Goal: Transaction & Acquisition: Subscribe to service/newsletter

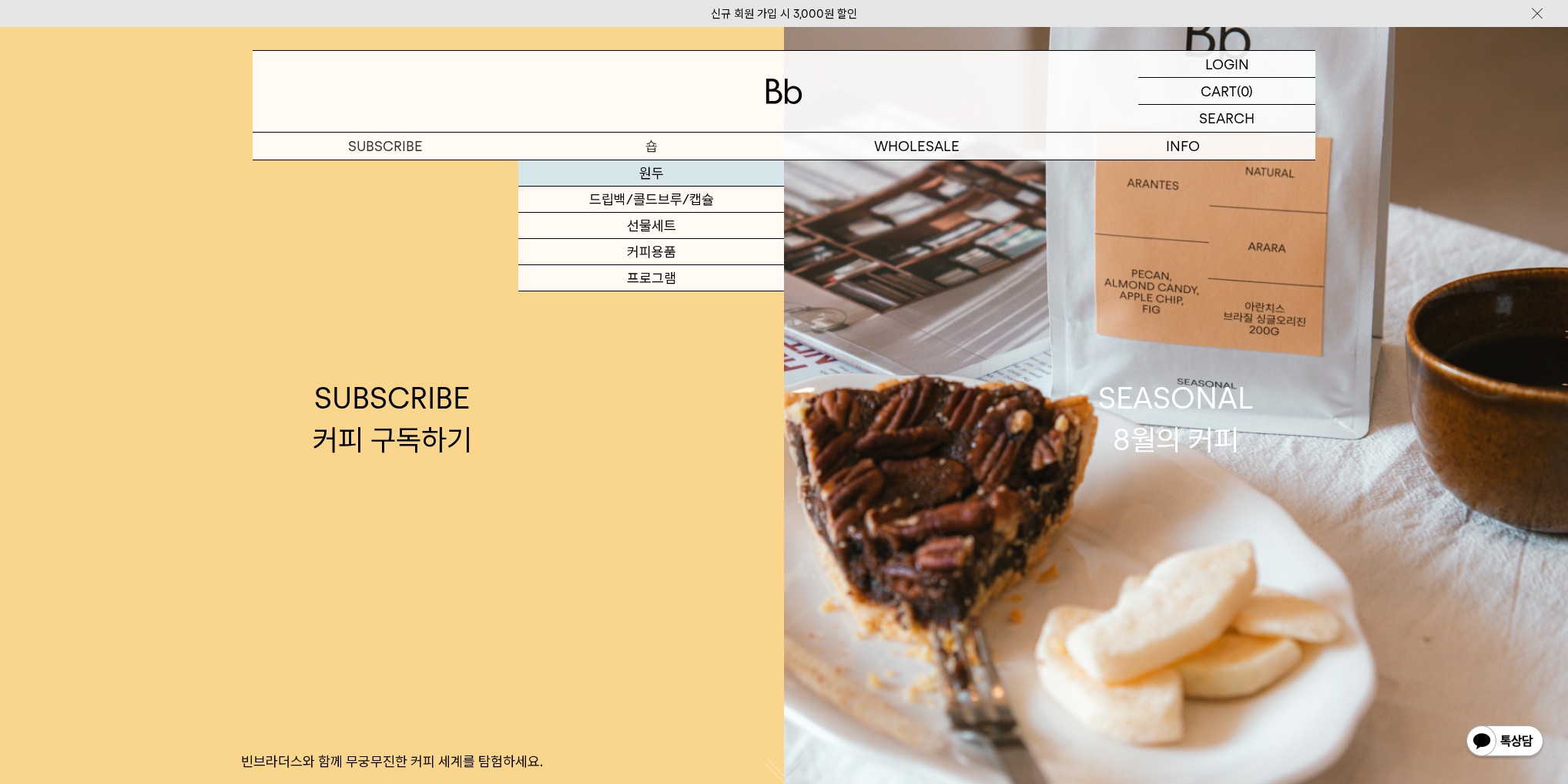
click at [656, 176] on link "원두" at bounding box center [650, 173] width 266 height 26
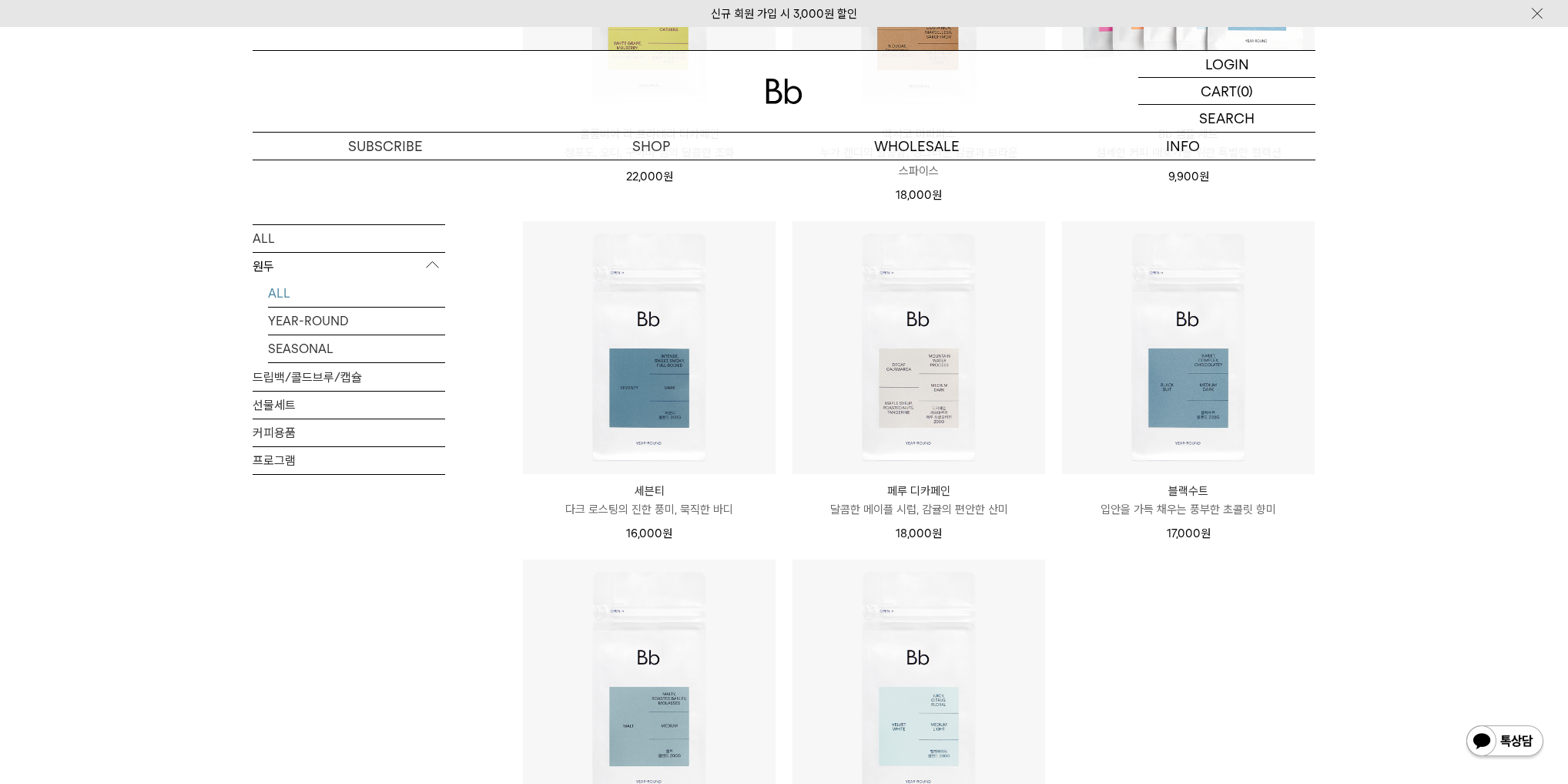
scroll to position [1068, 0]
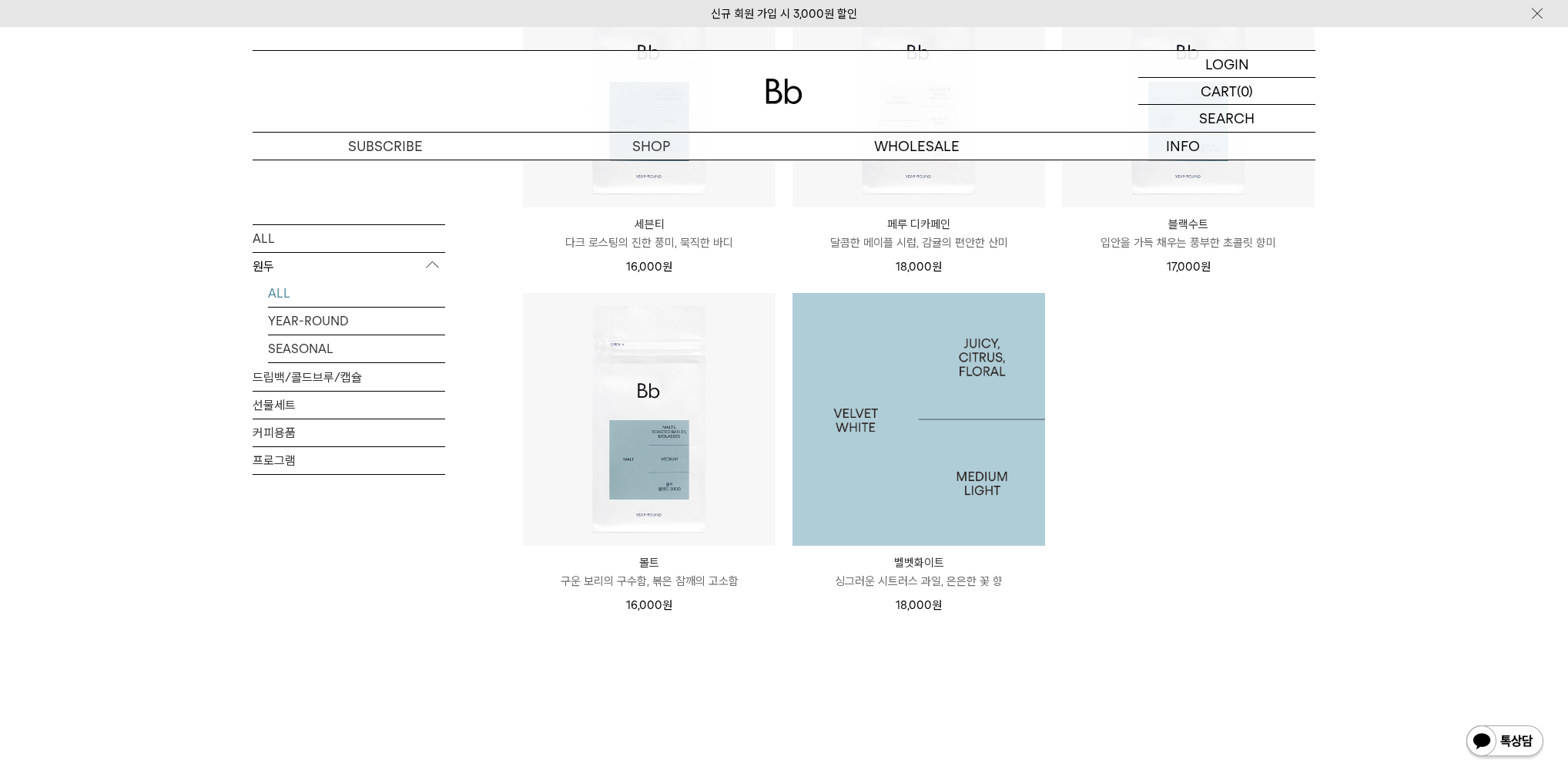
click at [937, 488] on img at bounding box center [919, 419] width 252 height 253
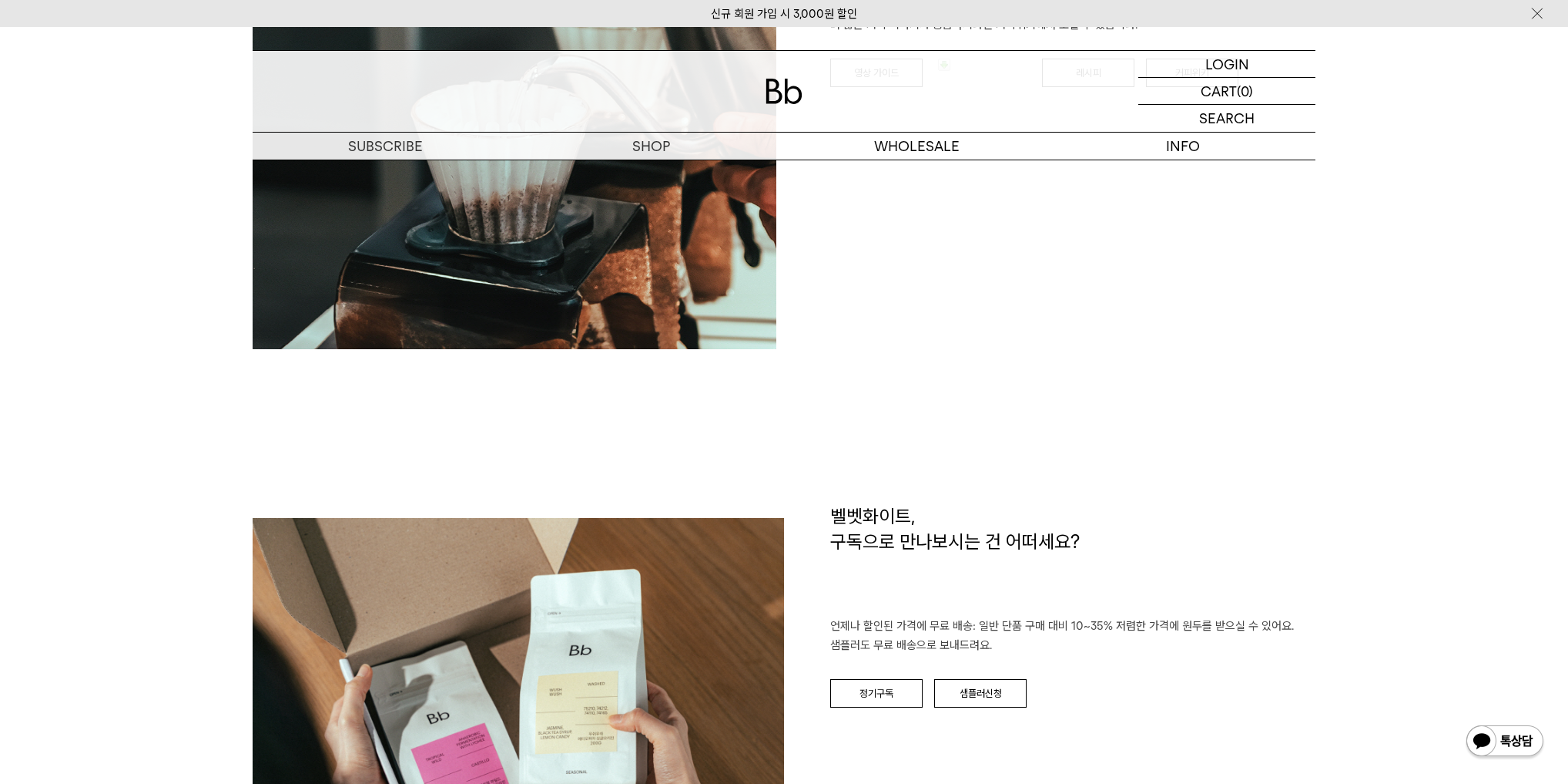
scroll to position [2404, 0]
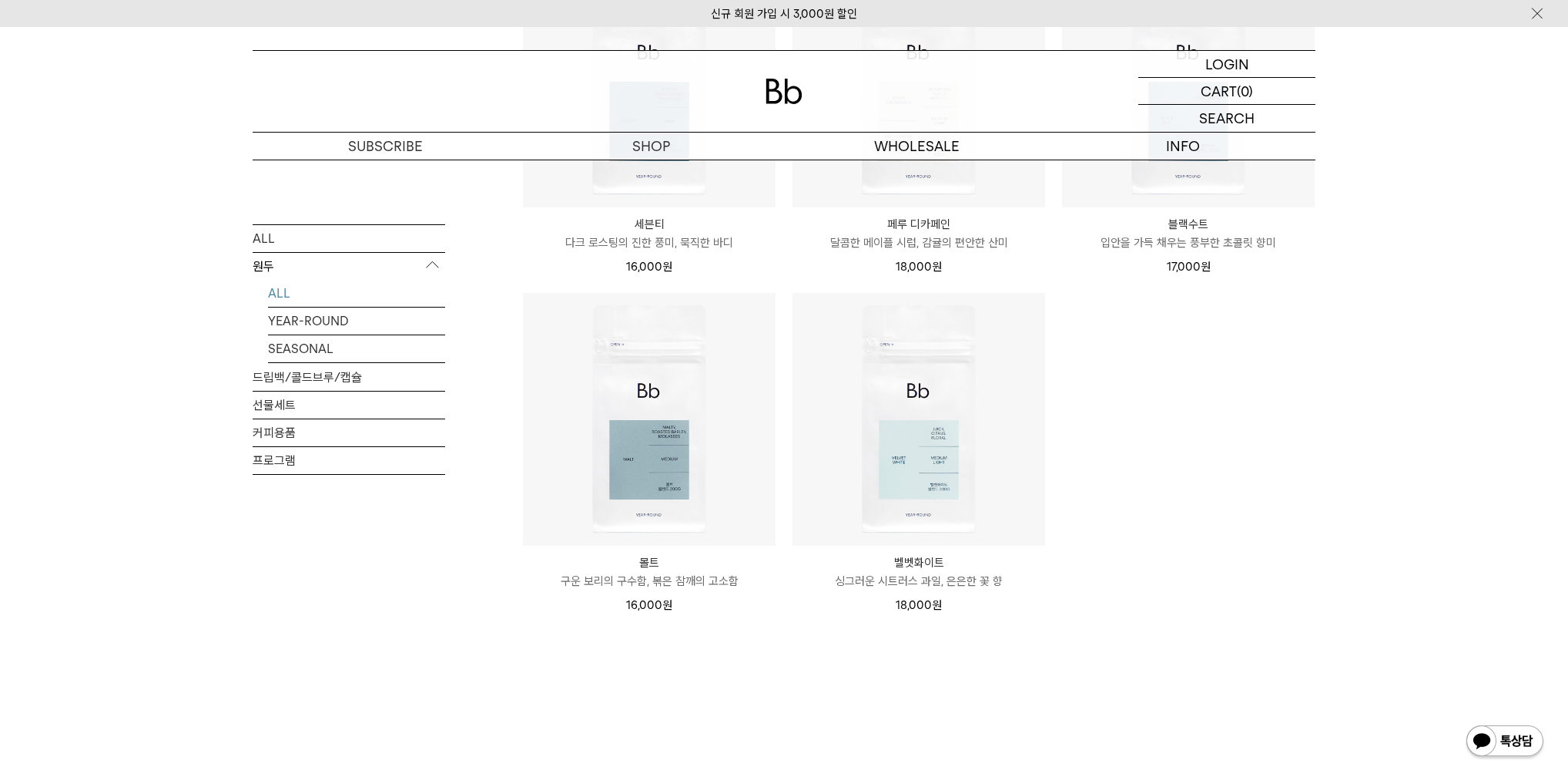
scroll to position [801, 0]
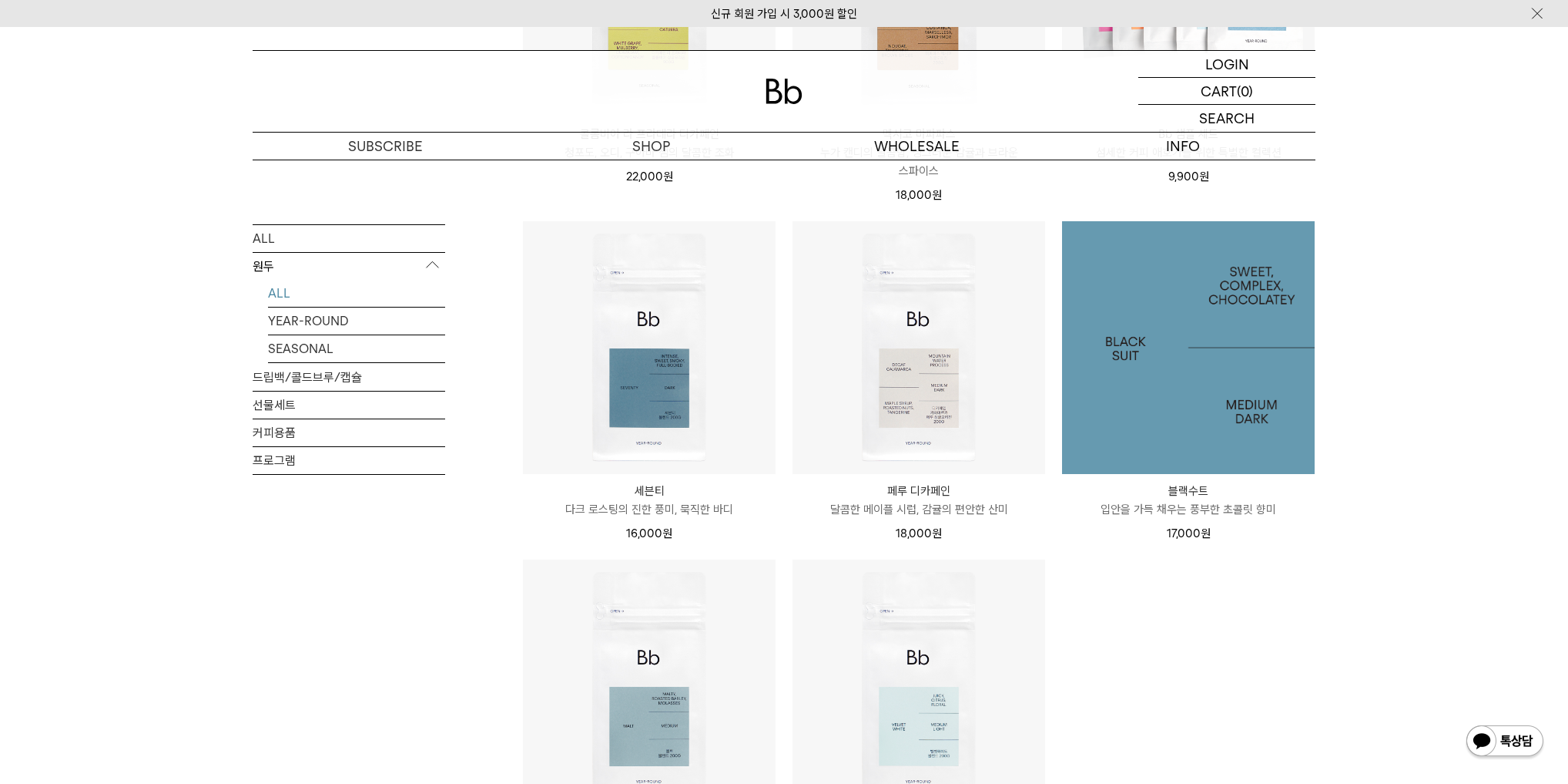
click at [1195, 371] on img at bounding box center [1188, 348] width 252 height 253
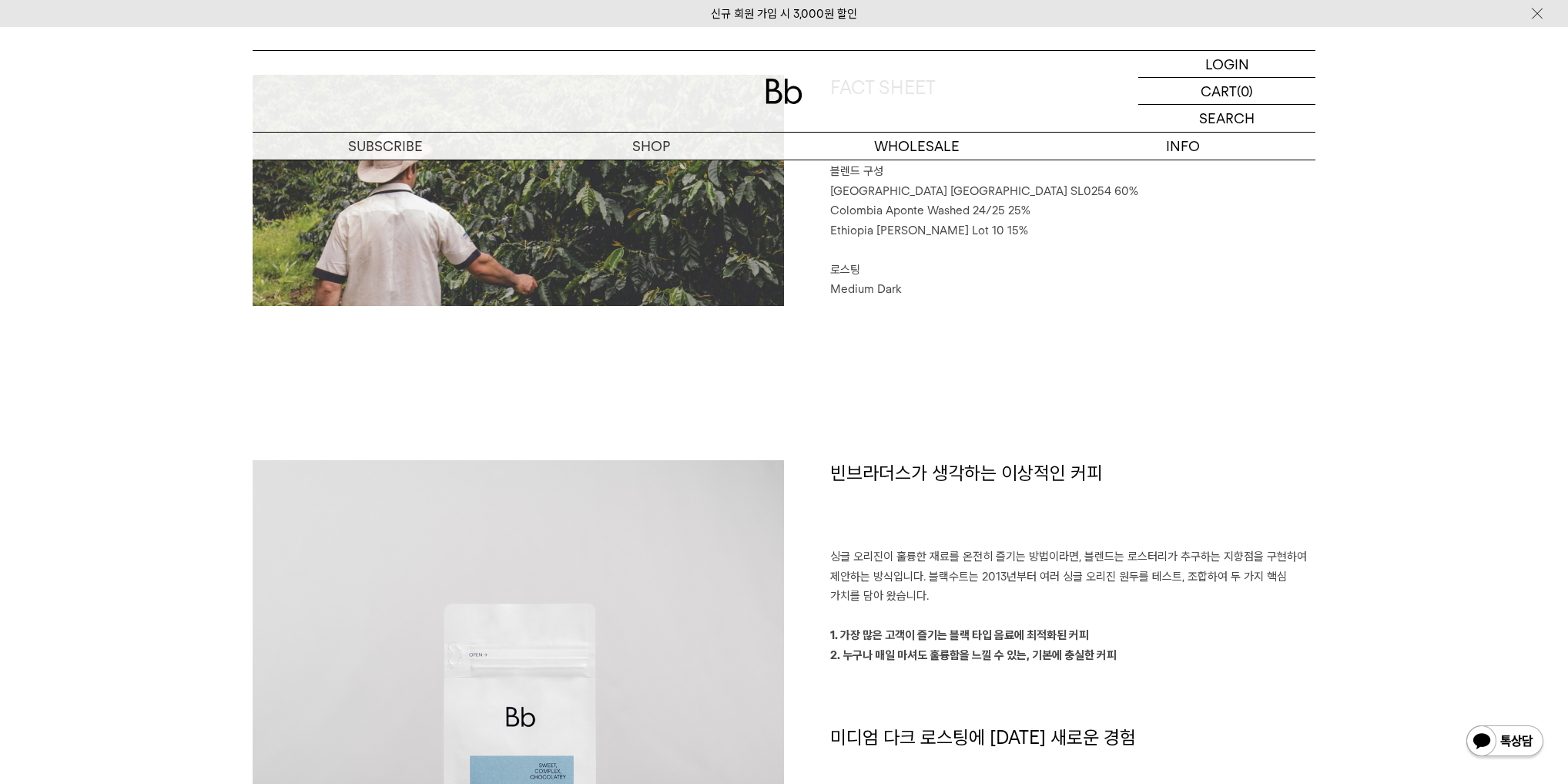
scroll to position [1068, 0]
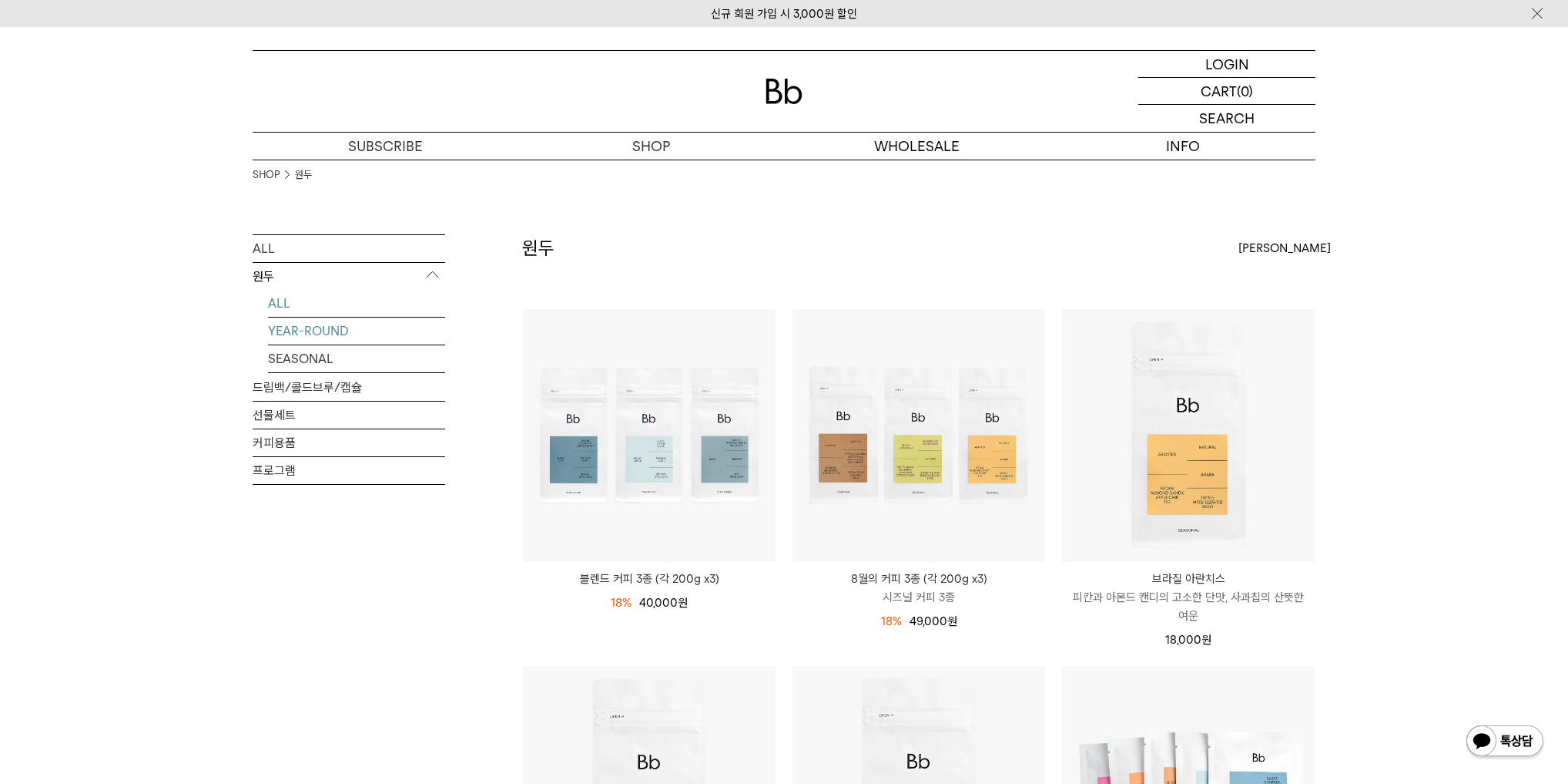
click at [320, 330] on link "YEAR-ROUND" at bounding box center [356, 330] width 177 height 27
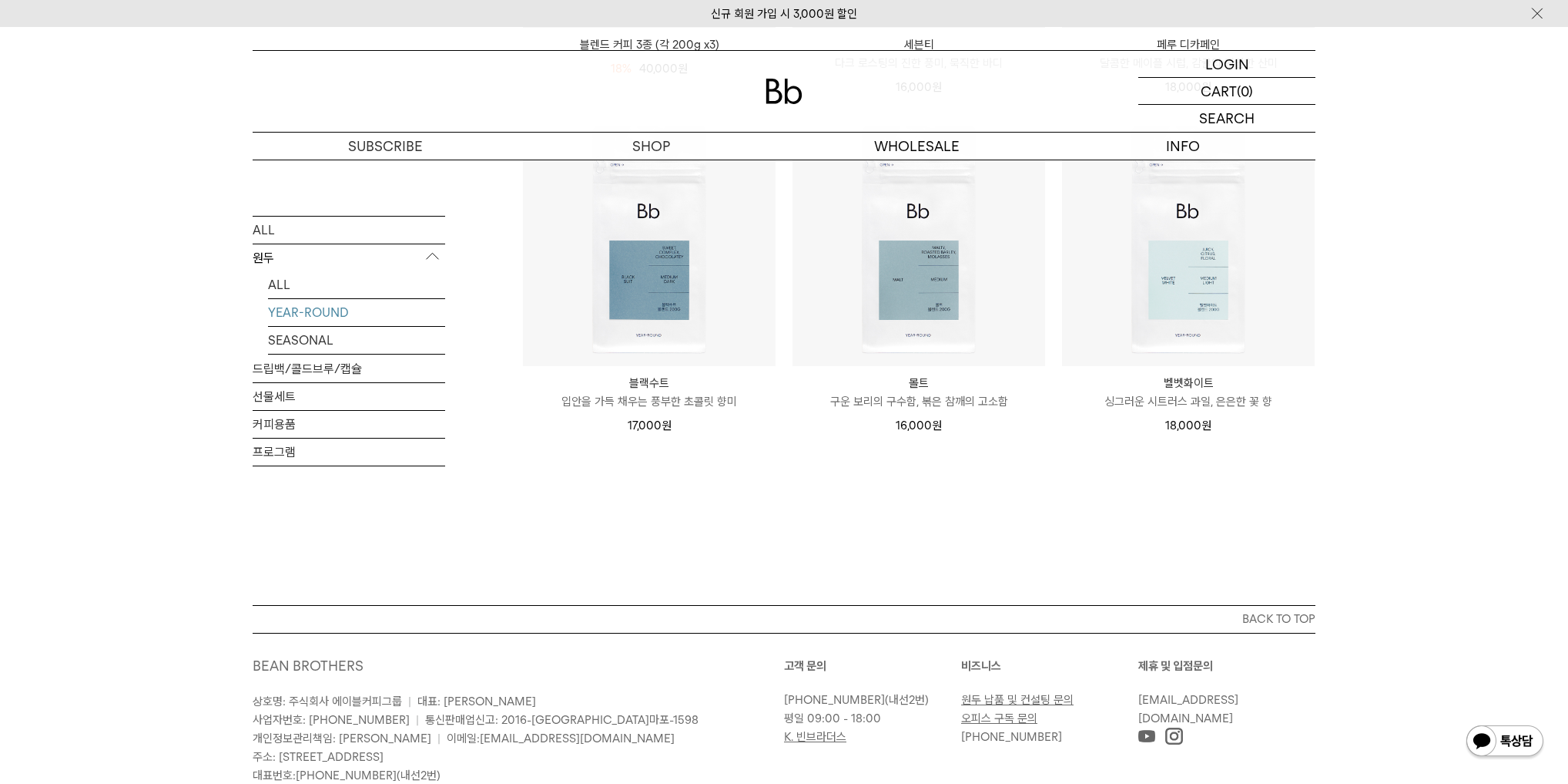
scroll to position [267, 0]
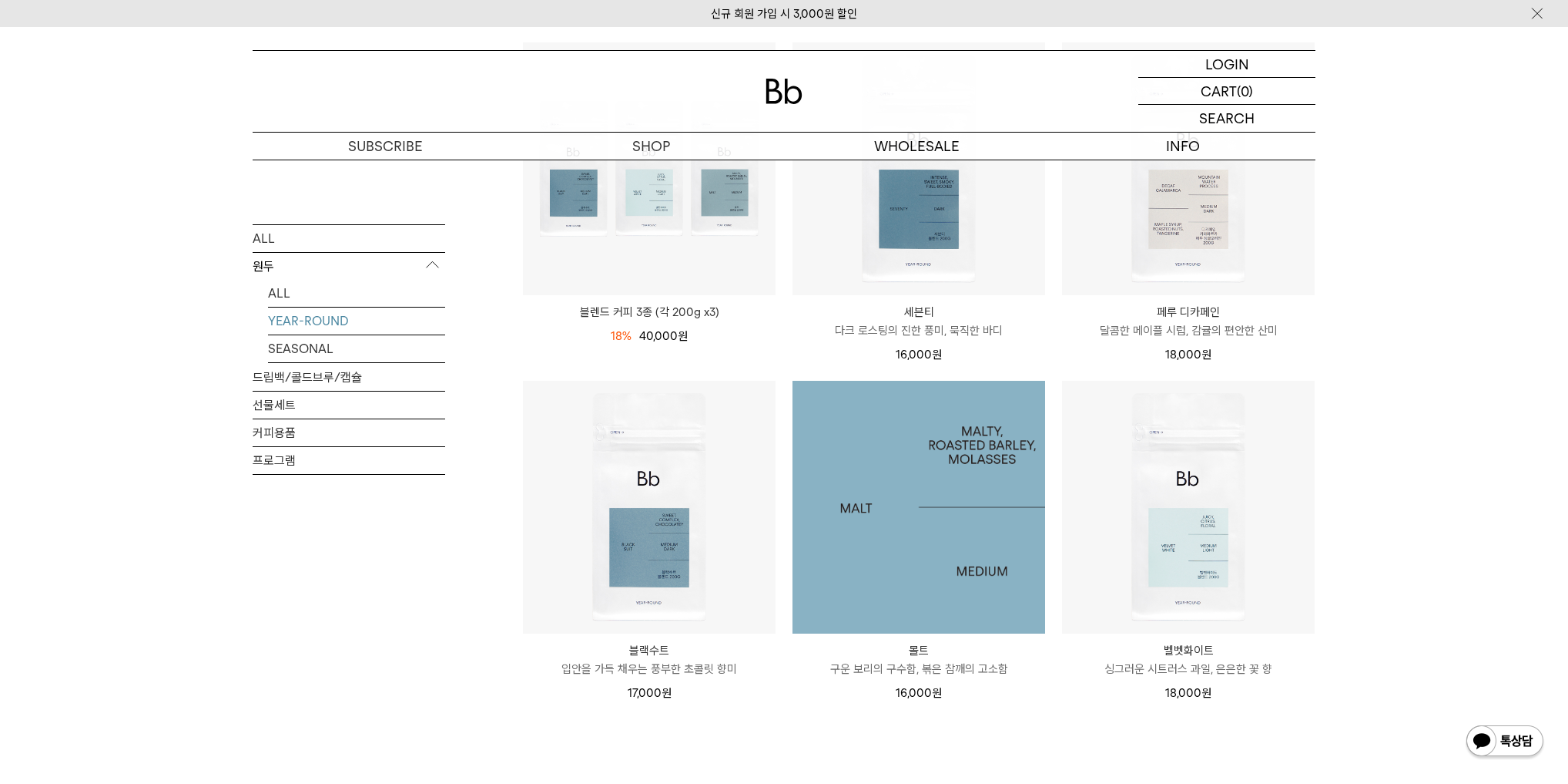
click at [930, 537] on img at bounding box center [919, 507] width 252 height 253
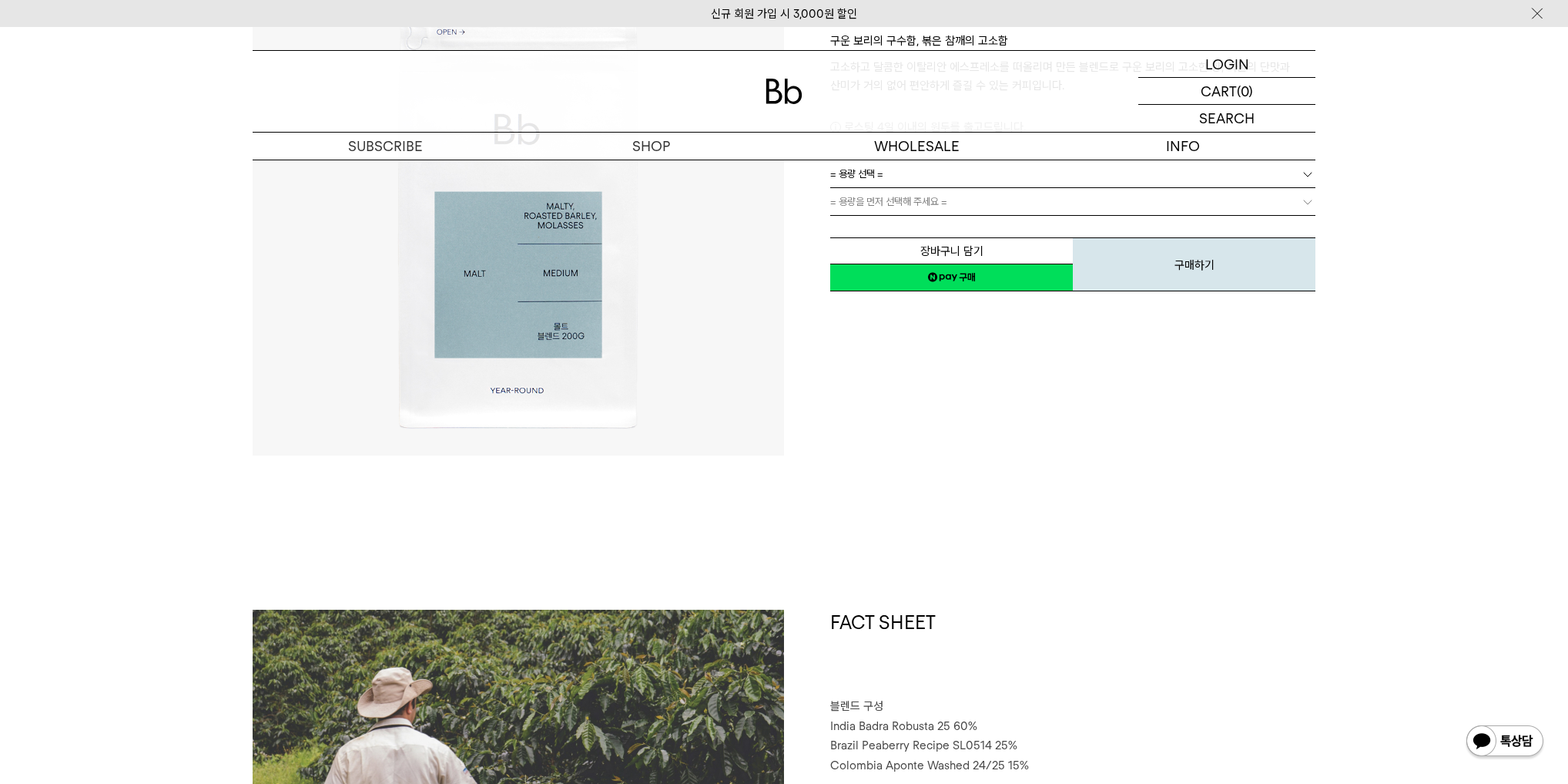
scroll to position [534, 0]
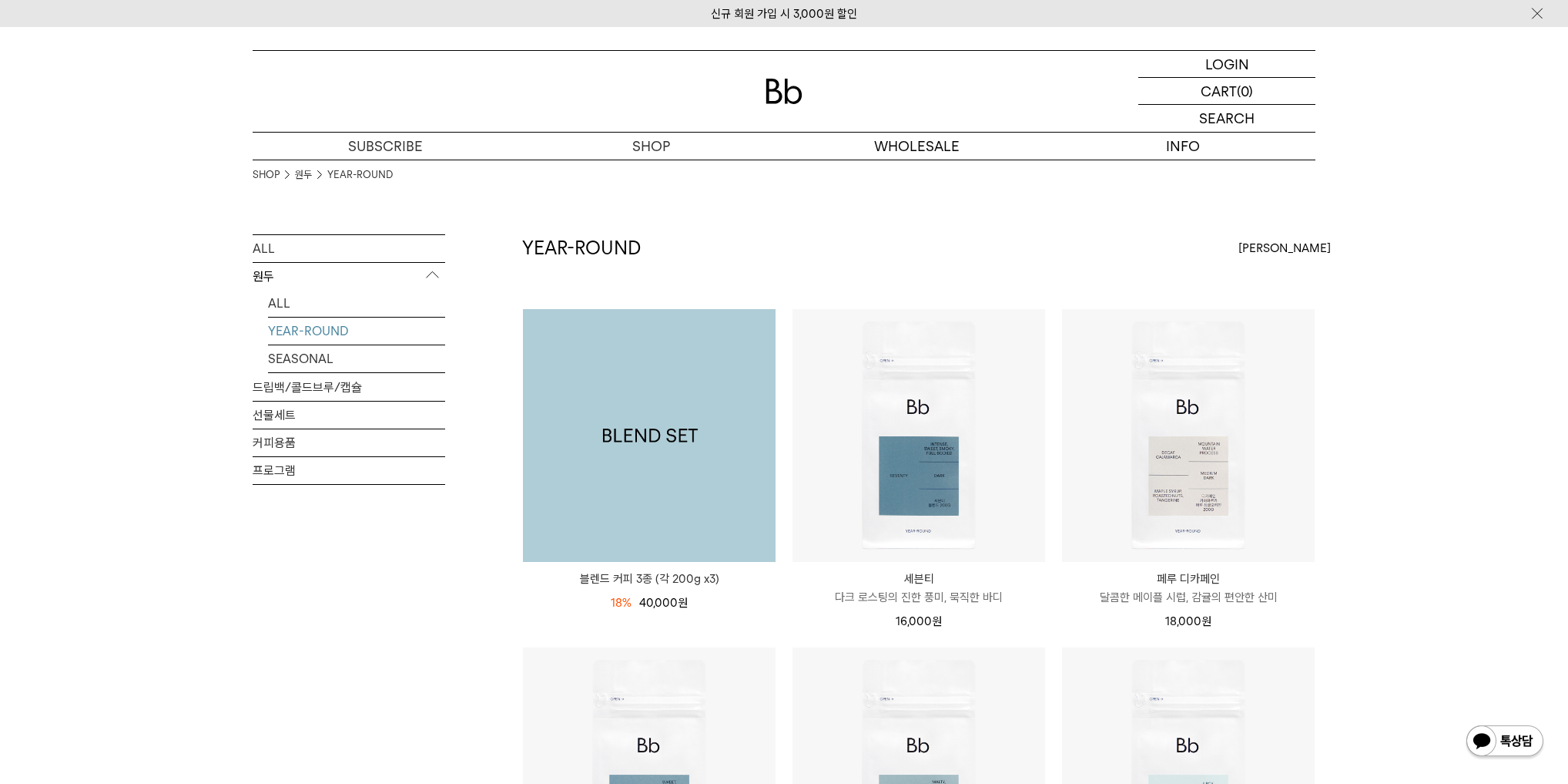
click at [669, 475] on img at bounding box center [649, 436] width 252 height 253
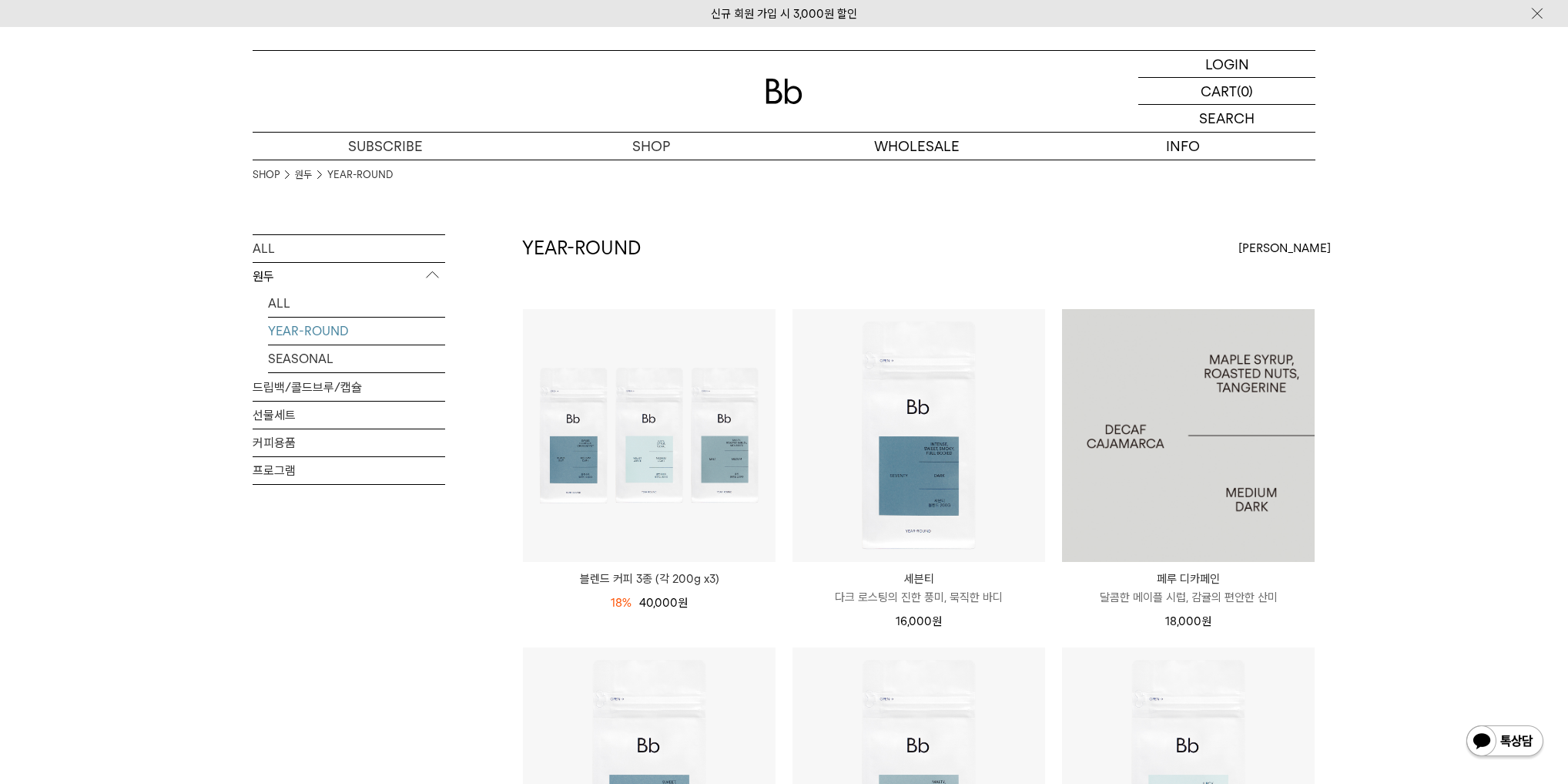
scroll to position [534, 0]
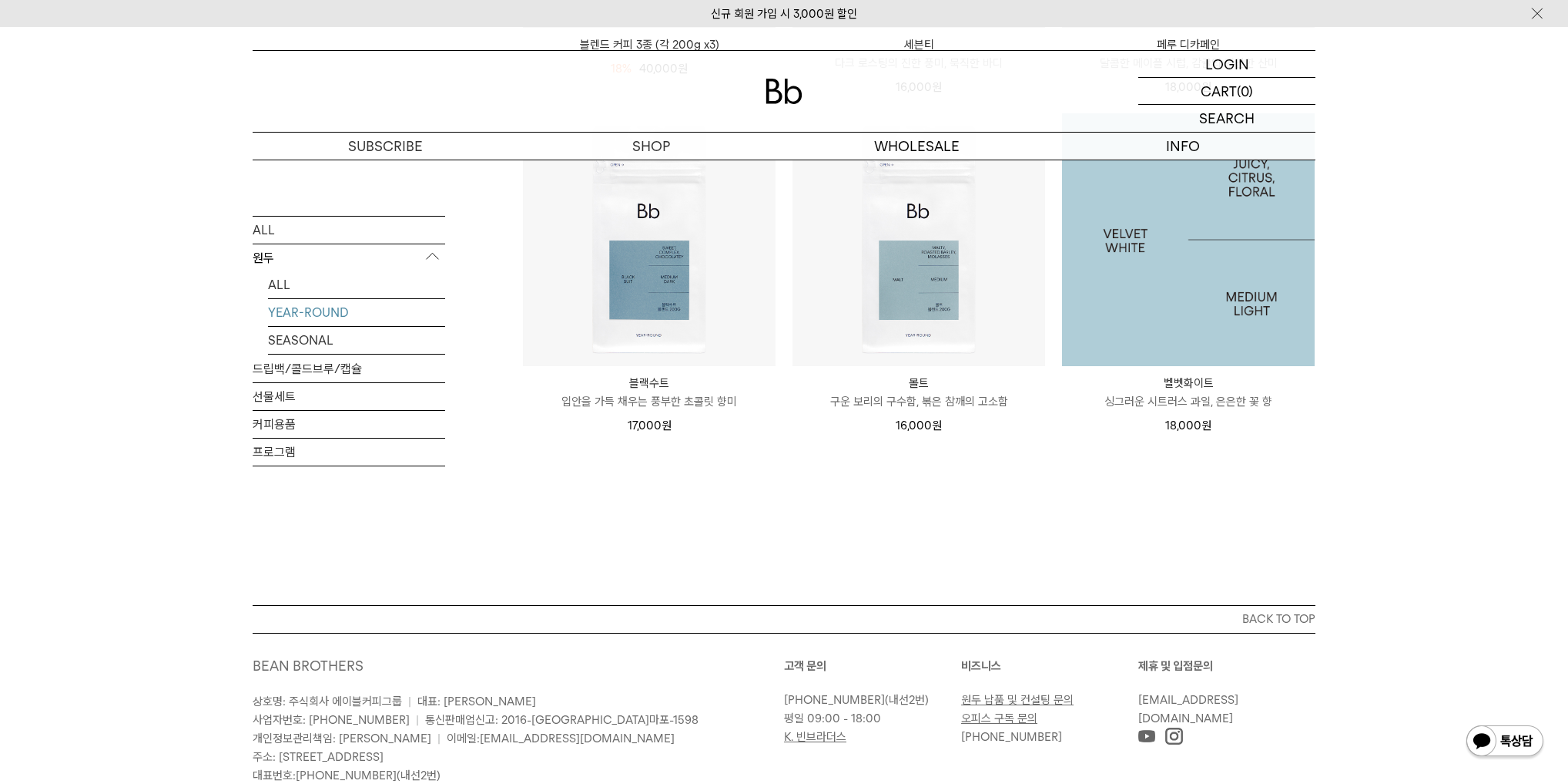
click at [1194, 315] on img at bounding box center [1188, 240] width 252 height 253
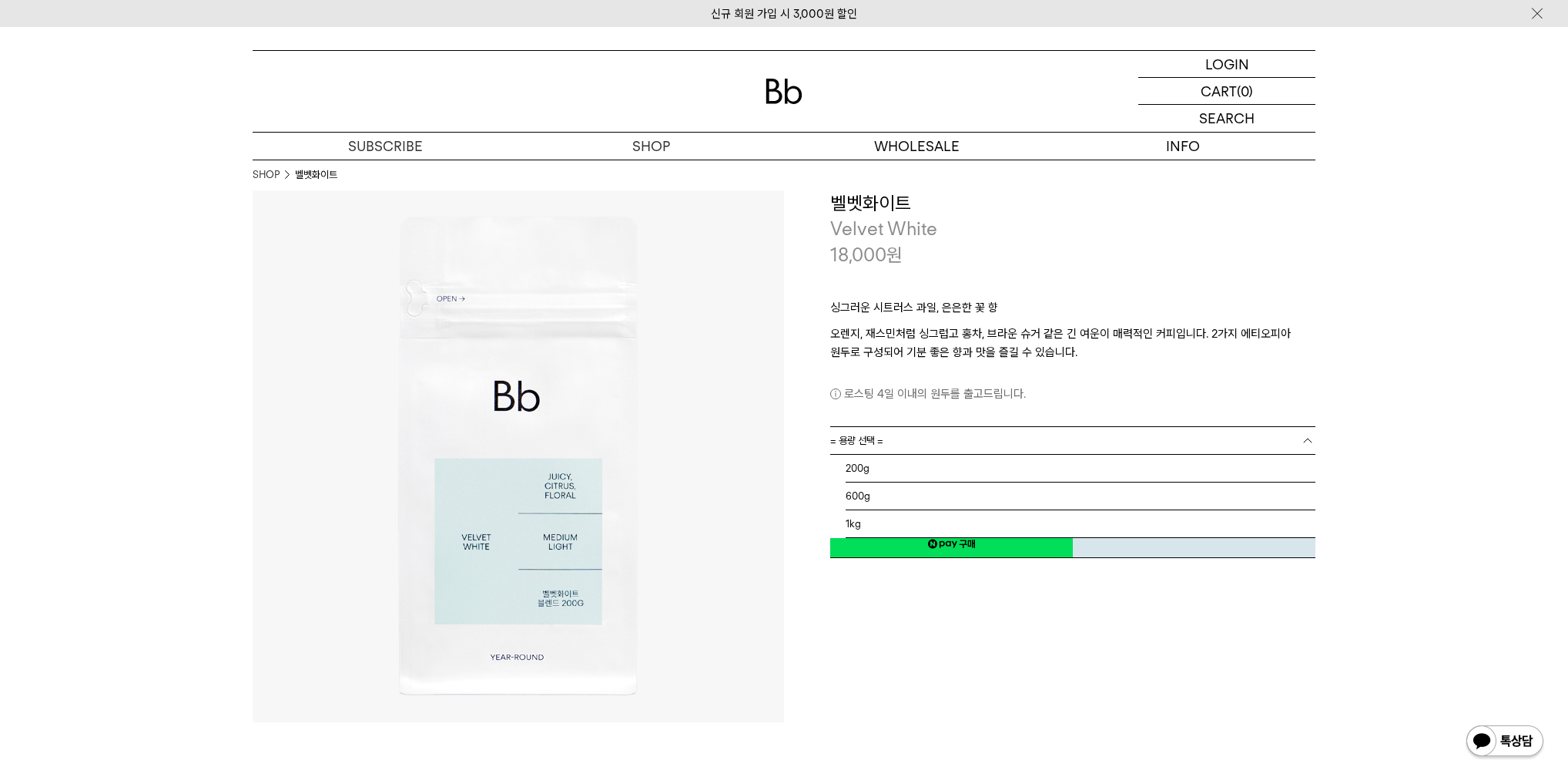
click at [898, 441] on link "= 용량 선택 =" at bounding box center [1072, 440] width 485 height 27
click at [859, 496] on li "600g" at bounding box center [1080, 497] width 470 height 28
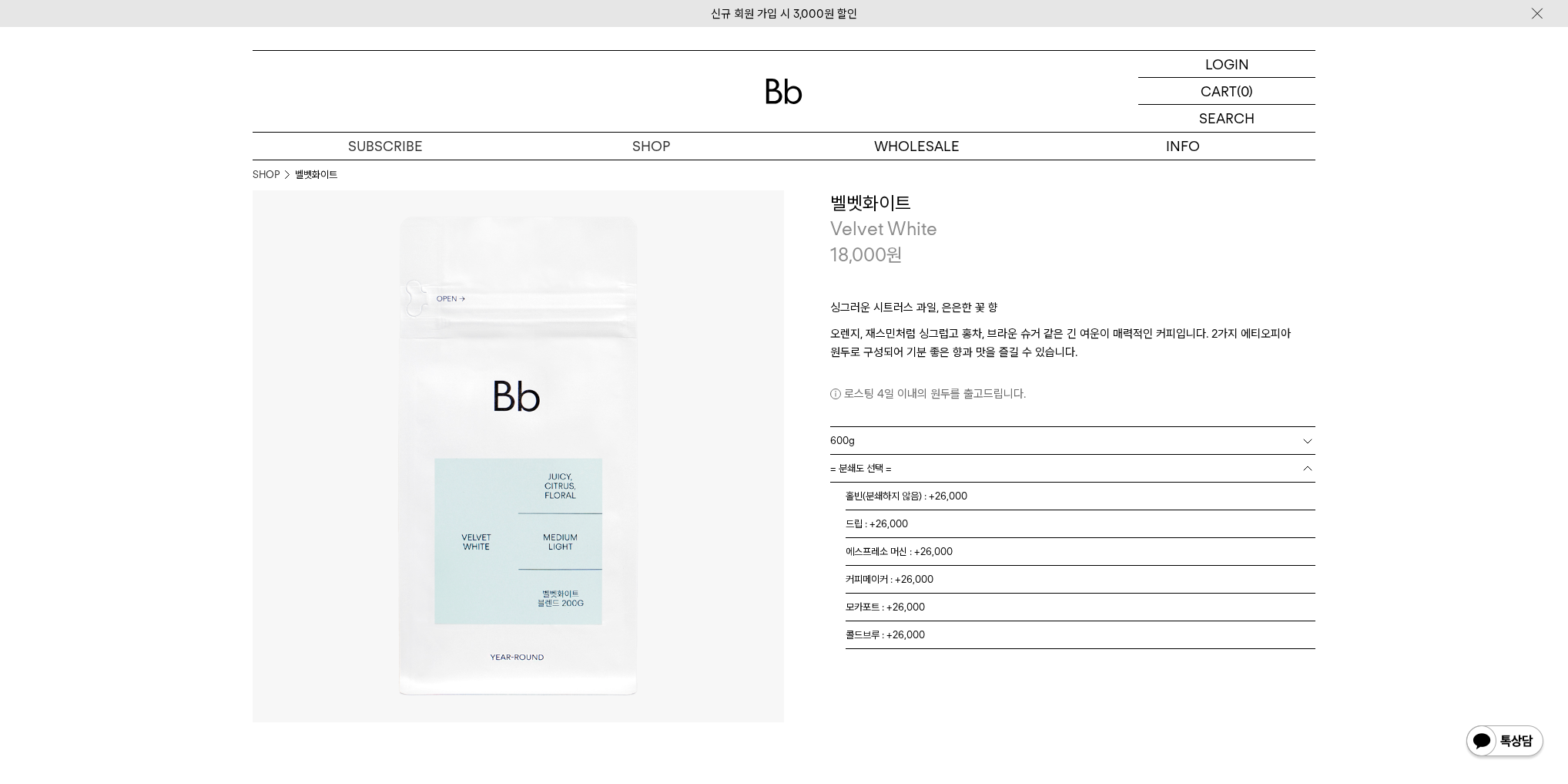
click at [867, 465] on span "= 분쇄도 선택 =" at bounding box center [860, 468] width 62 height 27
click at [912, 497] on li "홀빈(분쇄하지 않음) : +26,000" at bounding box center [1080, 497] width 470 height 28
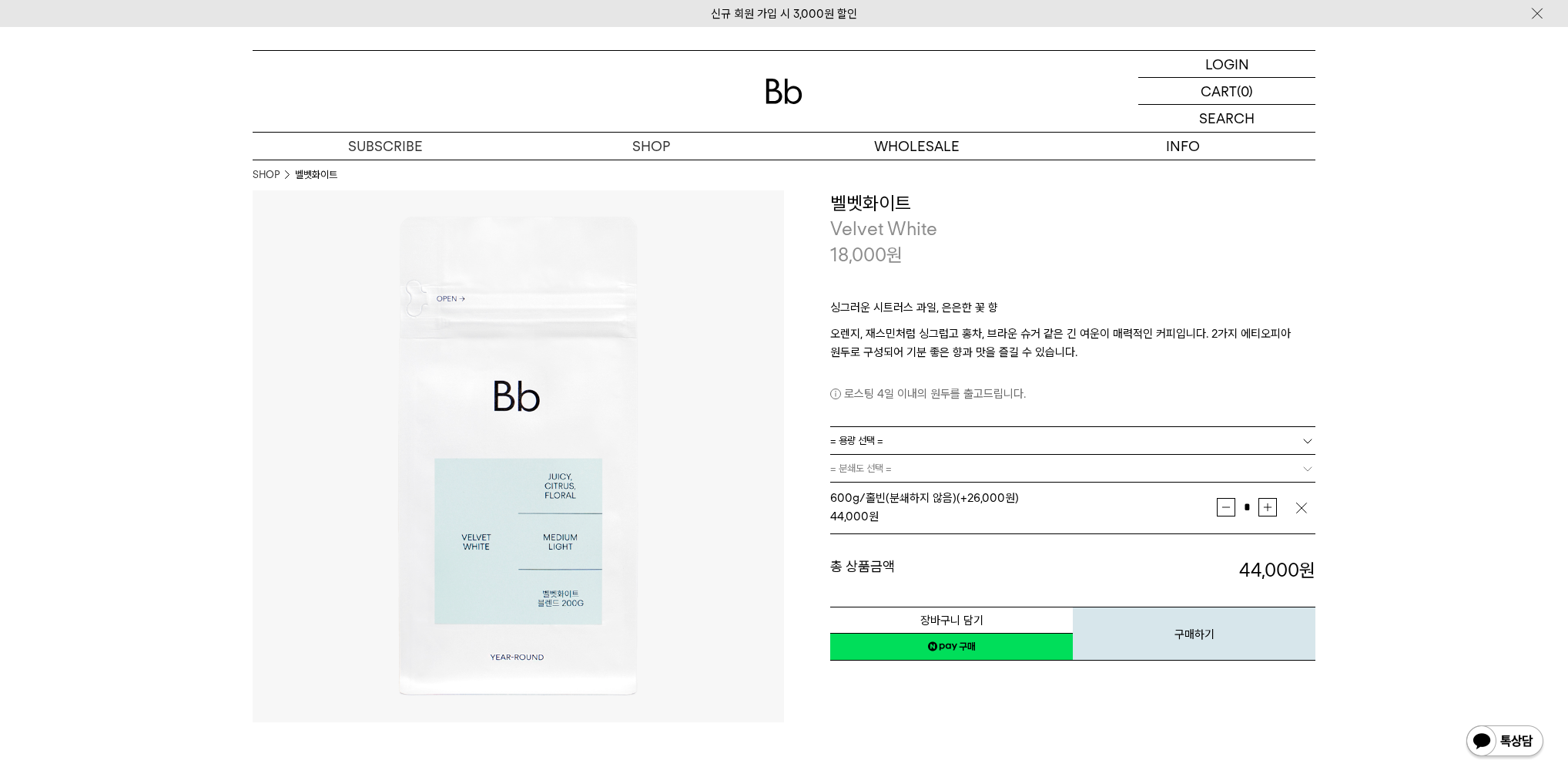
click at [858, 441] on span "= 용량 선택 =" at bounding box center [856, 440] width 53 height 27
click at [861, 467] on li "200g" at bounding box center [1080, 469] width 470 height 28
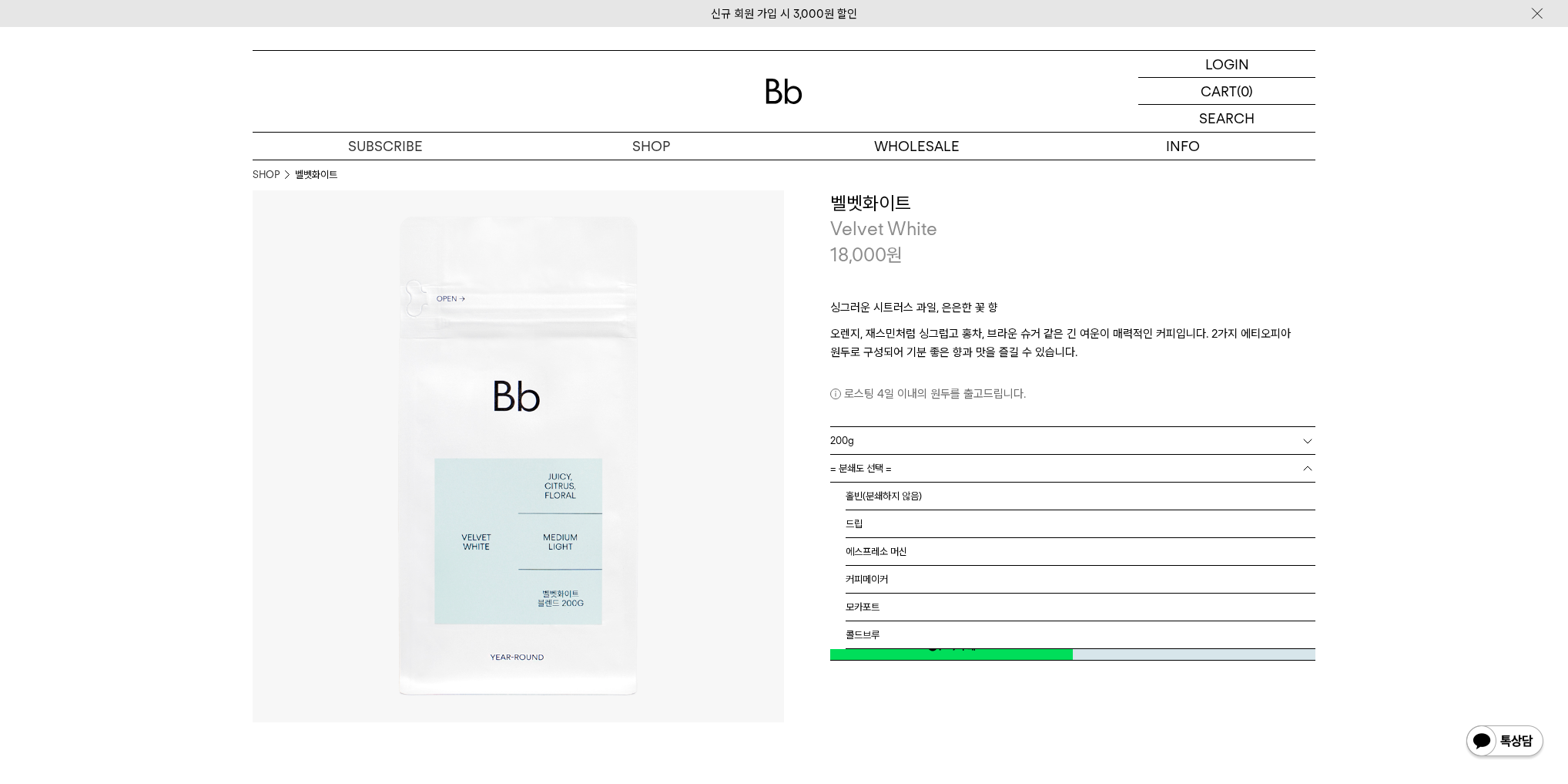
click at [871, 472] on span "= 분쇄도 선택 =" at bounding box center [860, 468] width 62 height 27
click at [869, 492] on li "홀빈(분쇄하지 않음)" at bounding box center [1080, 497] width 470 height 28
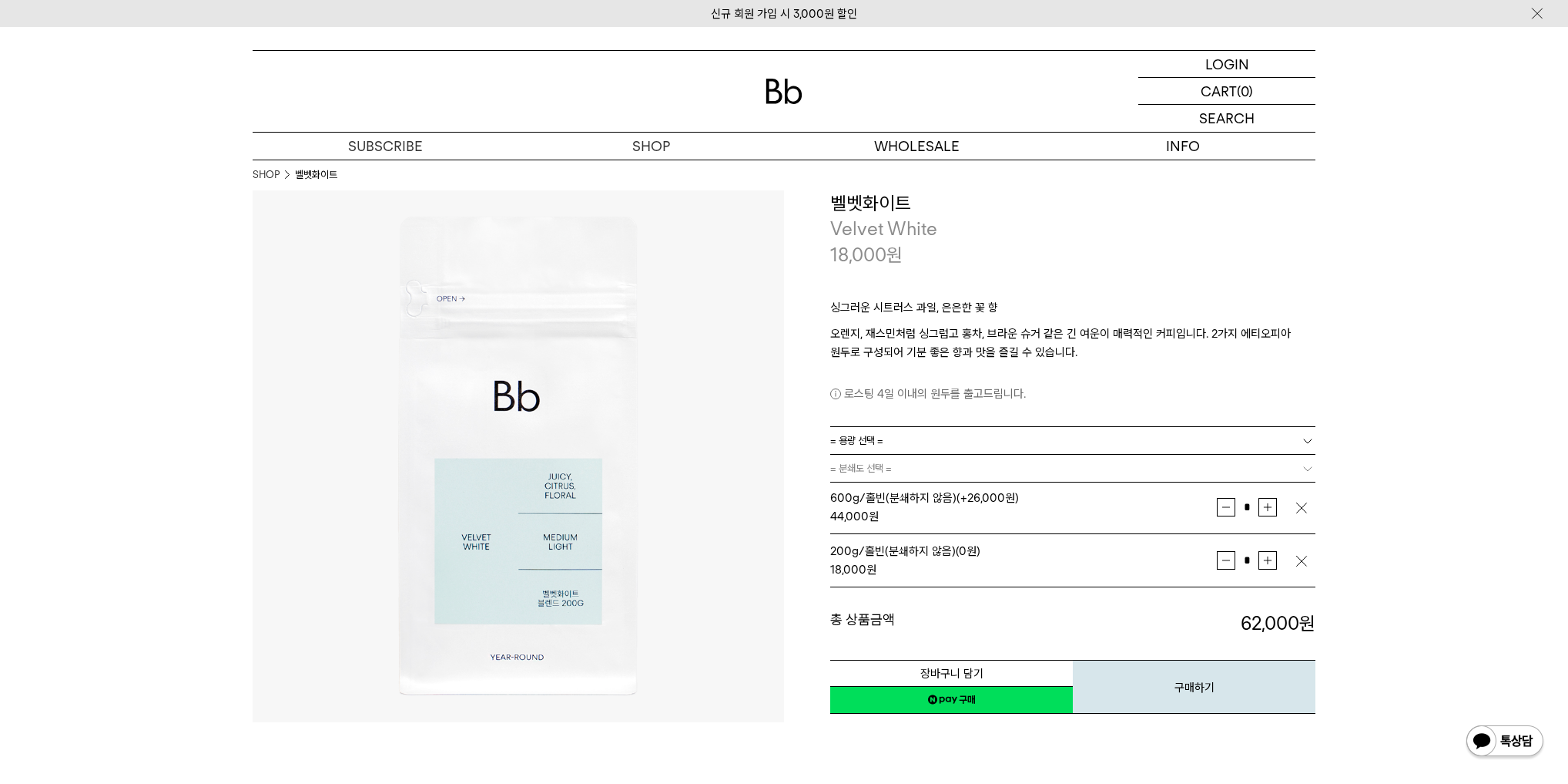
click at [885, 441] on link "= 용량 선택 =" at bounding box center [1072, 440] width 485 height 27
click at [850, 517] on li "1kg" at bounding box center [1080, 524] width 470 height 28
click at [877, 463] on span "= 분쇄도 선택 =" at bounding box center [860, 468] width 62 height 27
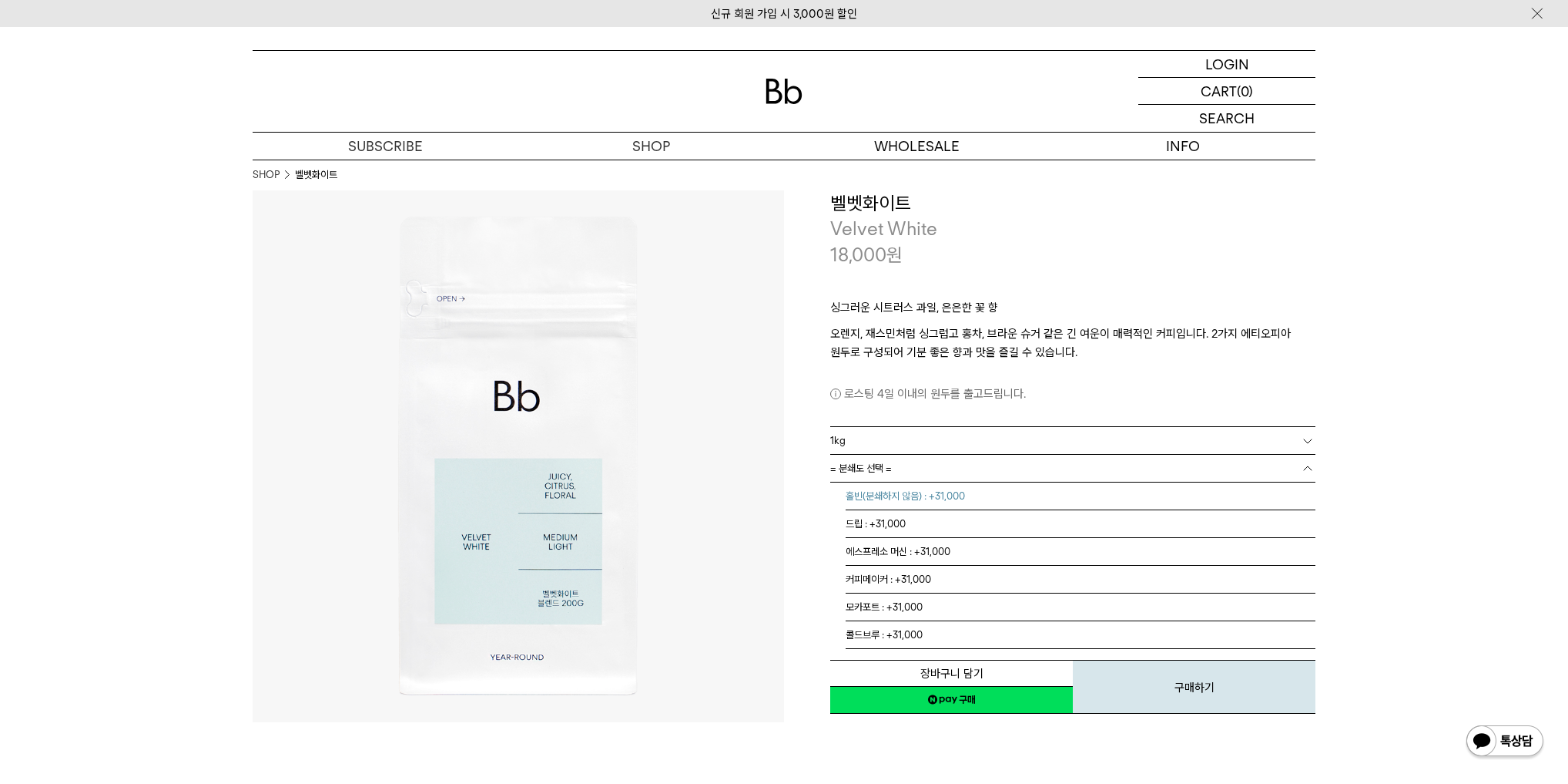
click at [870, 493] on li "홀빈(분쇄하지 않음) : +31,000" at bounding box center [1080, 497] width 470 height 28
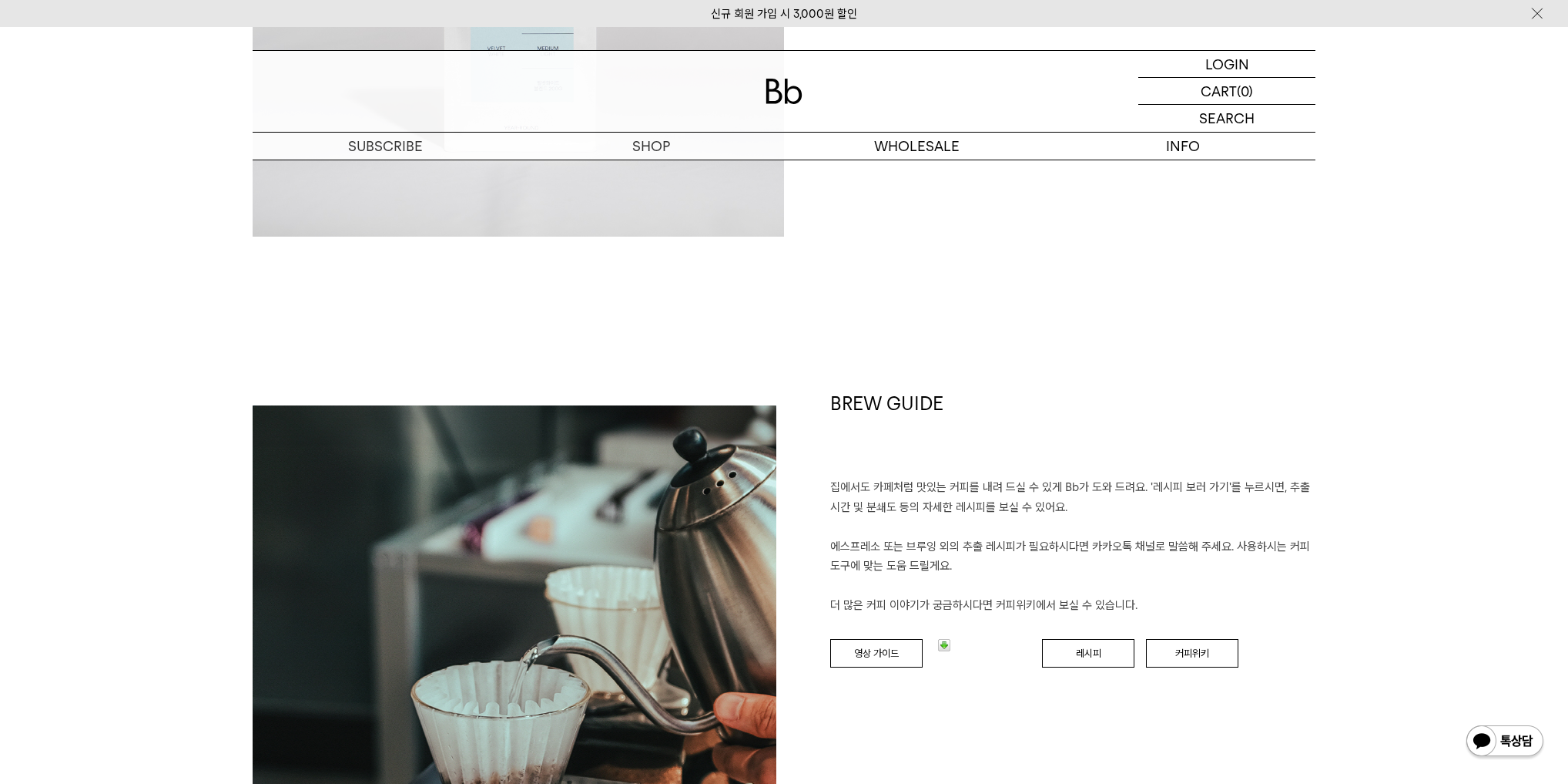
scroll to position [2404, 0]
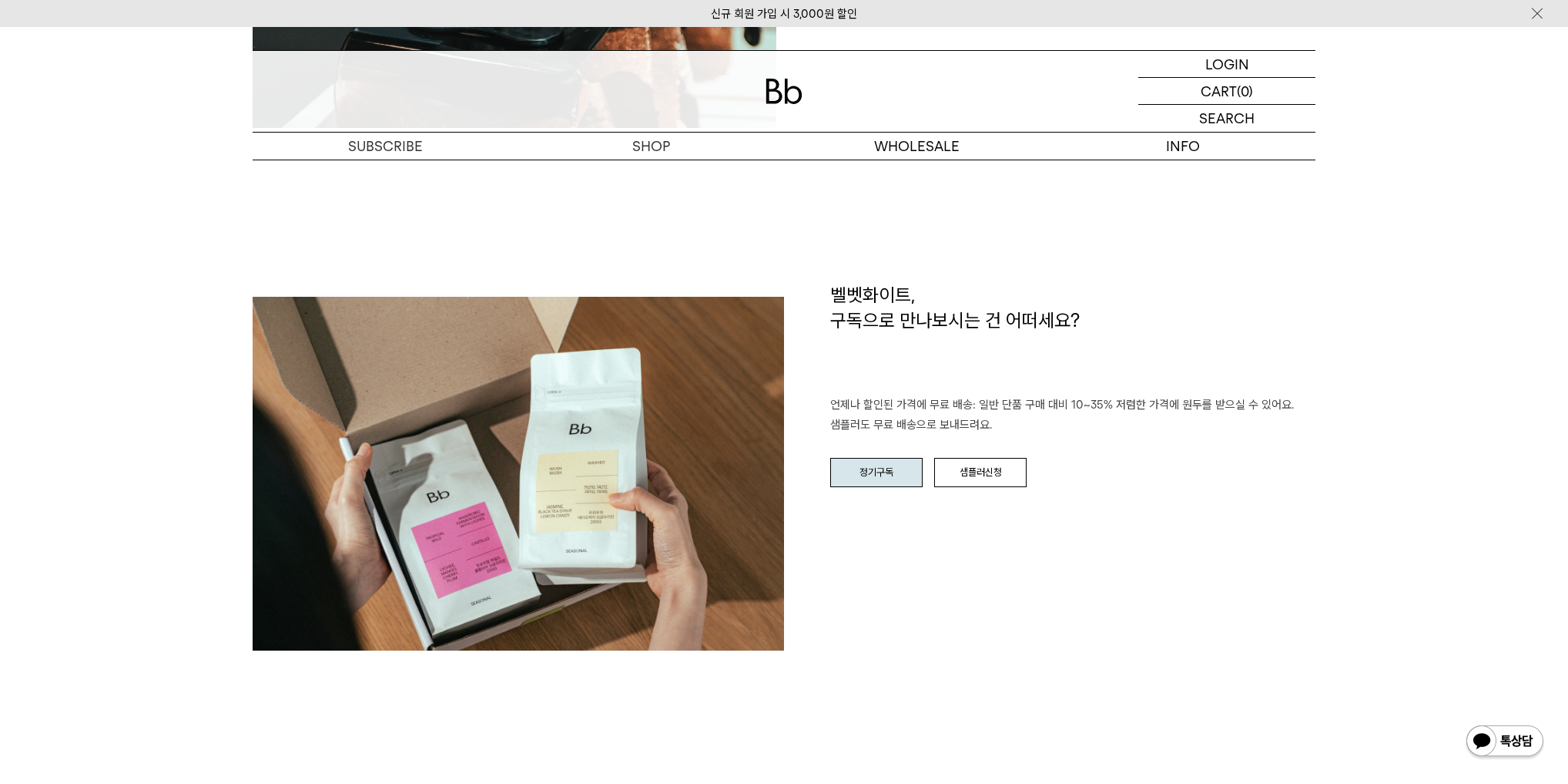
click at [884, 470] on link "정기구독" at bounding box center [876, 472] width 92 height 30
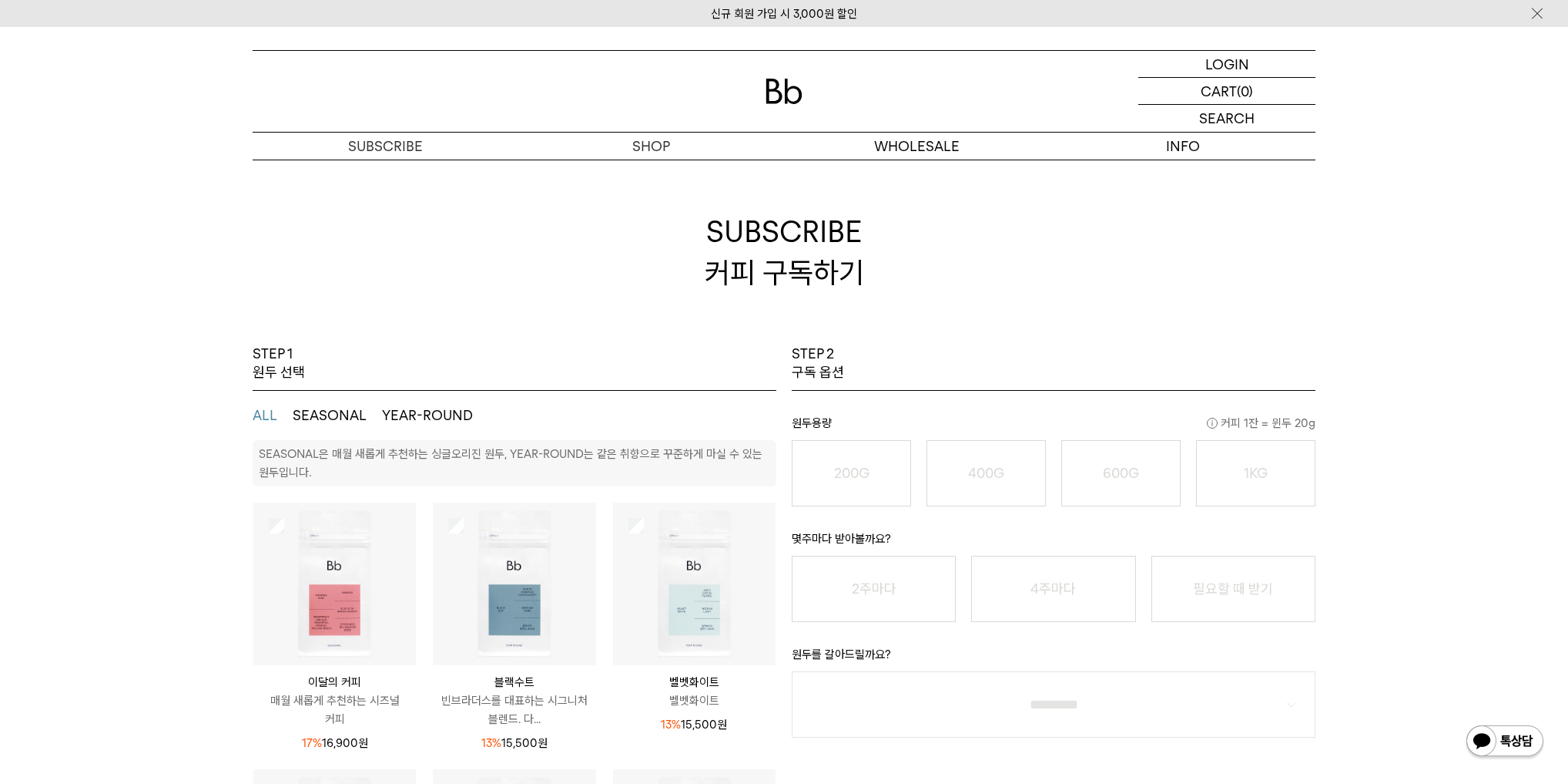
scroll to position [267, 0]
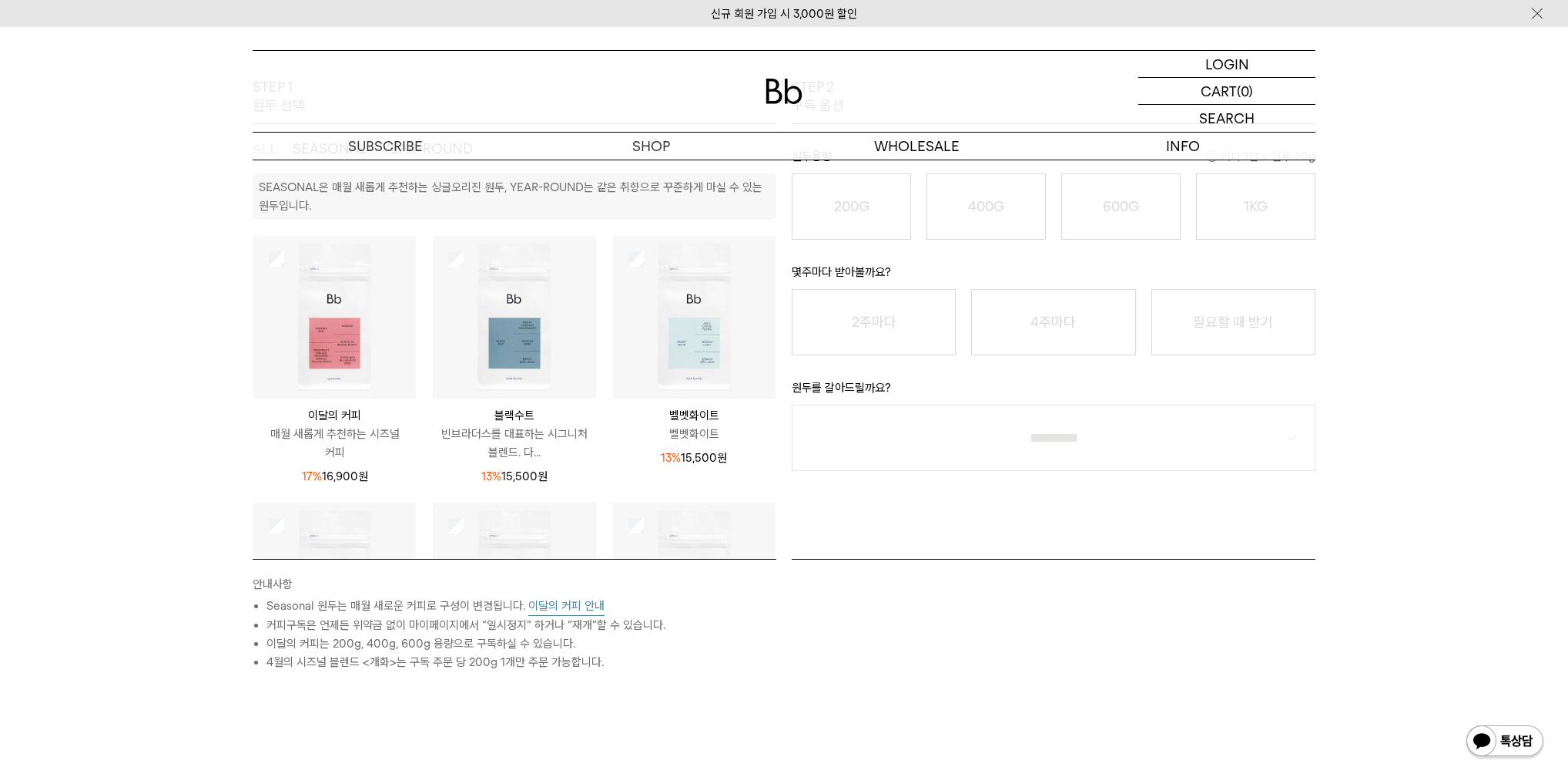
click at [681, 313] on img at bounding box center [694, 317] width 163 height 163
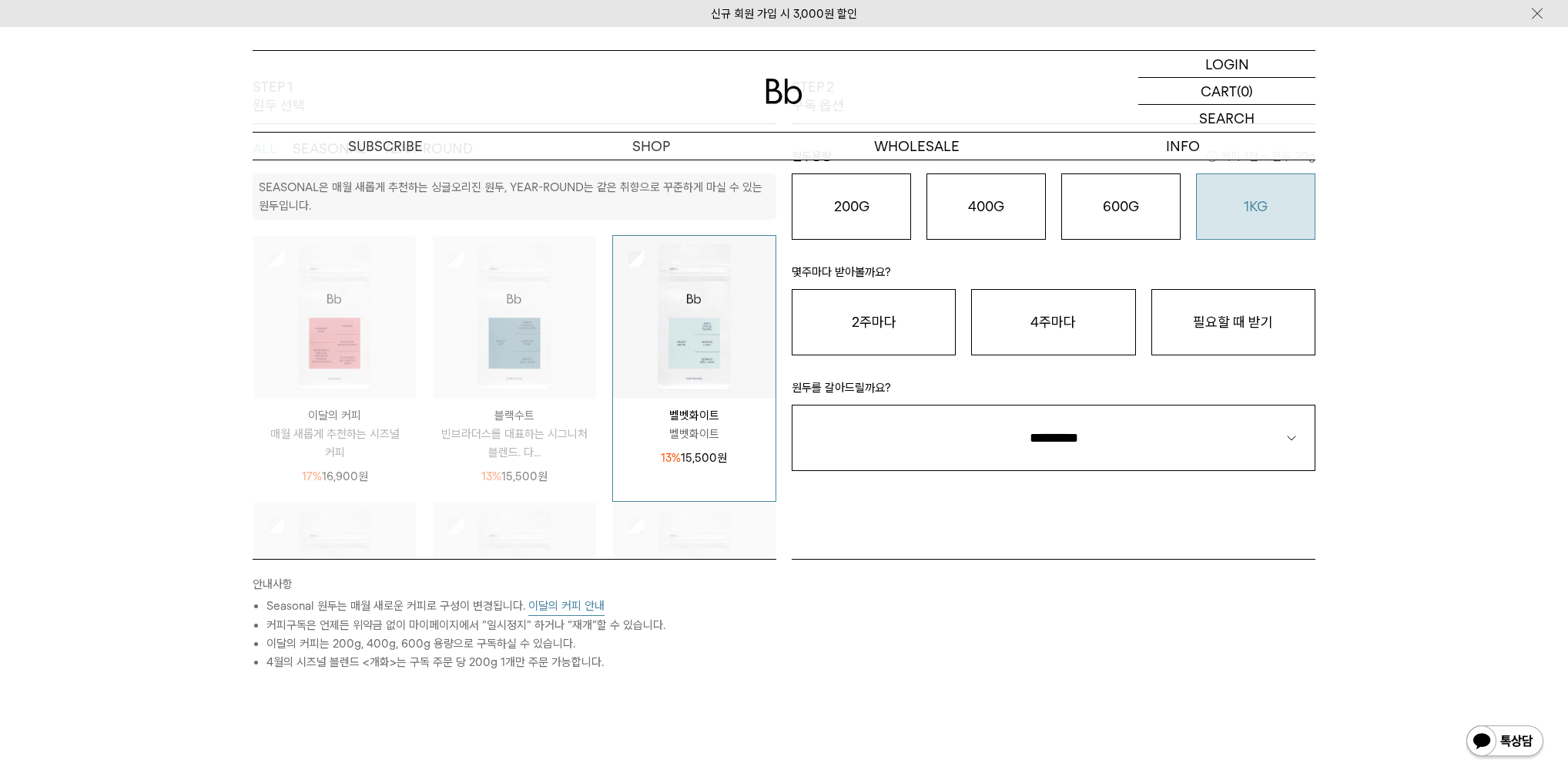
click at [1266, 213] on o "1KG" at bounding box center [1255, 206] width 24 height 17
click at [1078, 314] on button "4주마다" at bounding box center [1053, 322] width 164 height 66
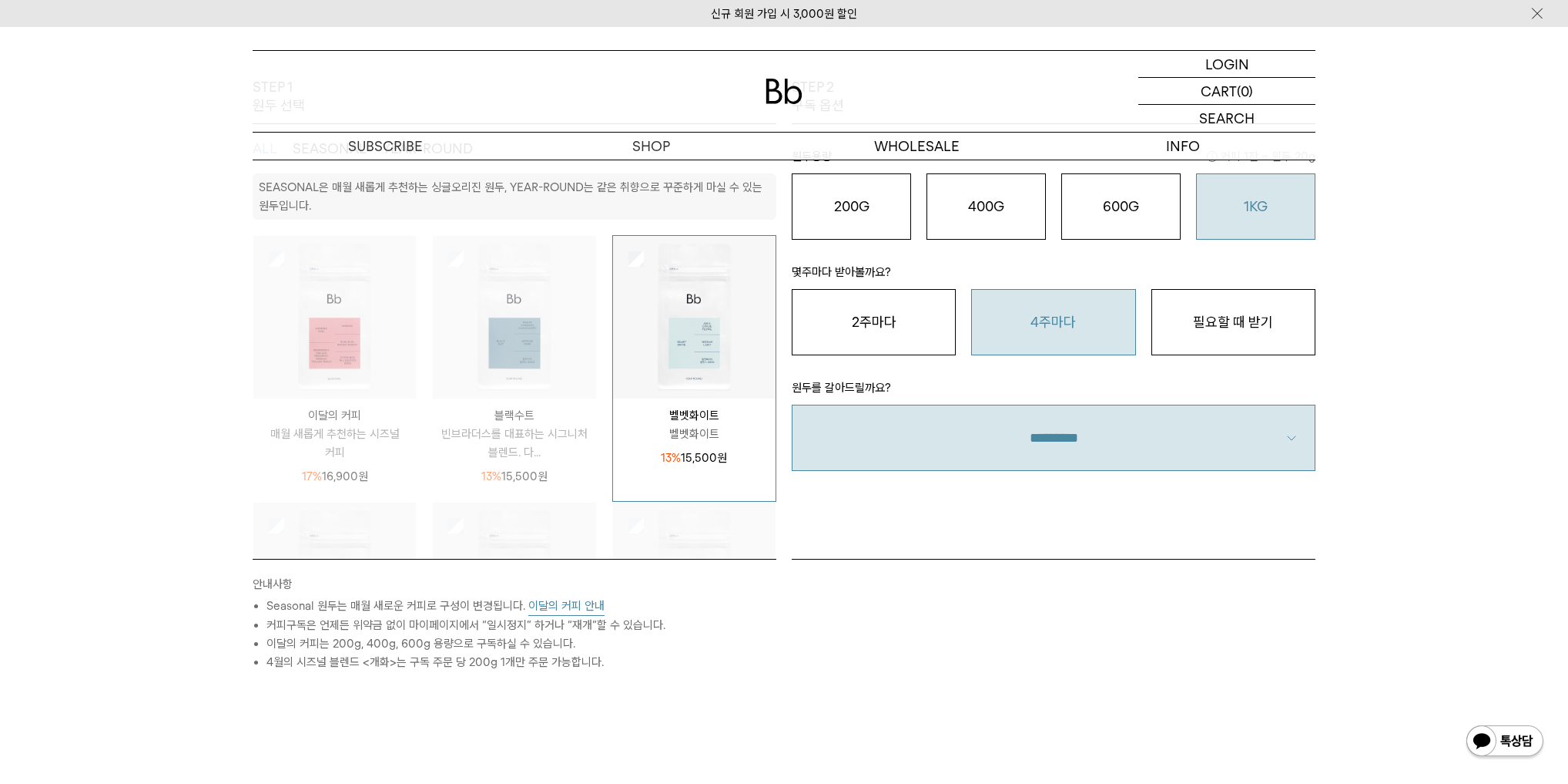
click at [1078, 436] on select "**********" at bounding box center [1053, 437] width 523 height 66
select select "**"
click at [791, 404] on select "**********" at bounding box center [1053, 437] width 523 height 66
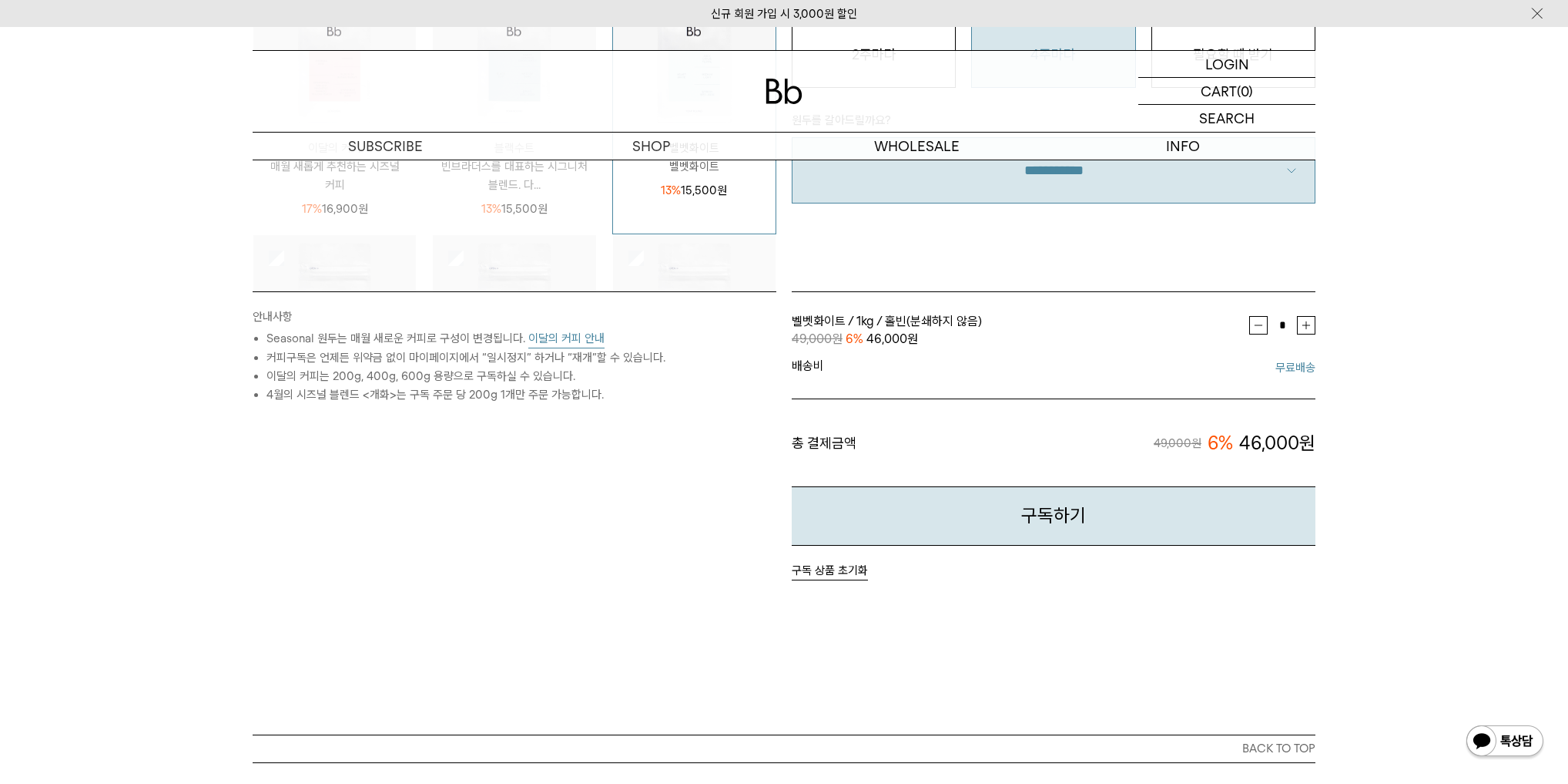
scroll to position [0, 0]
